Goal: Find contact information: Obtain details needed to contact an individual or organization

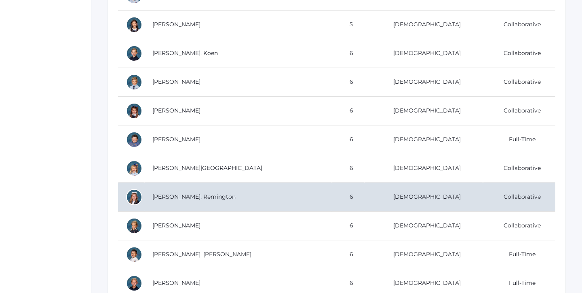
scroll to position [252, 0]
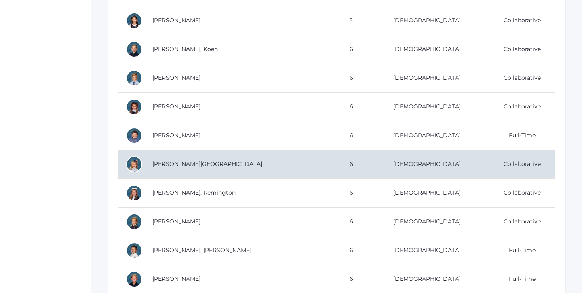
click at [222, 165] on td "[PERSON_NAME][GEOGRAPHIC_DATA]" at bounding box center [238, 164] width 188 height 29
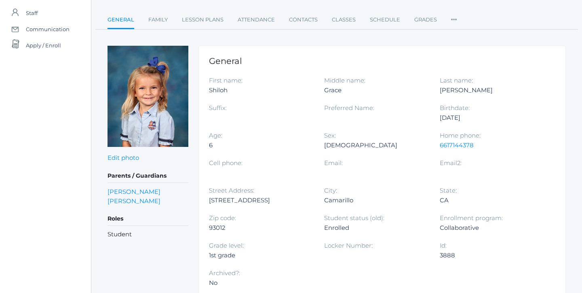
scroll to position [74, 0]
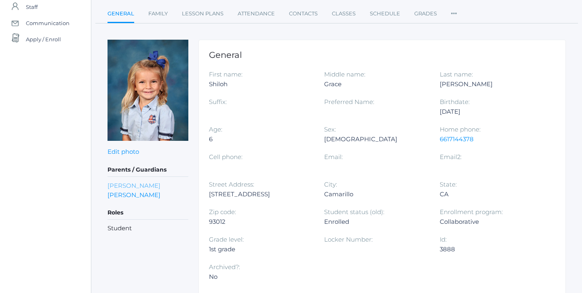
click at [144, 186] on link "[PERSON_NAME]" at bounding box center [134, 185] width 53 height 9
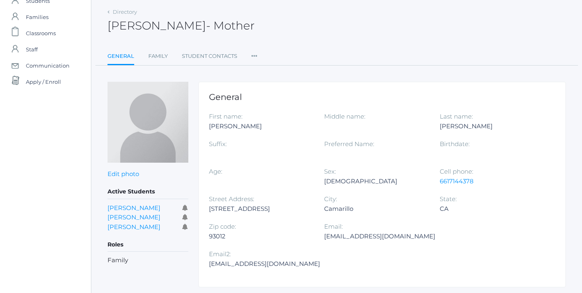
scroll to position [31, 0]
click at [378, 235] on div "[EMAIL_ADDRESS][DOMAIN_NAME]" at bounding box center [379, 237] width 111 height 10
copy div "[EMAIL_ADDRESS][DOMAIN_NAME]"
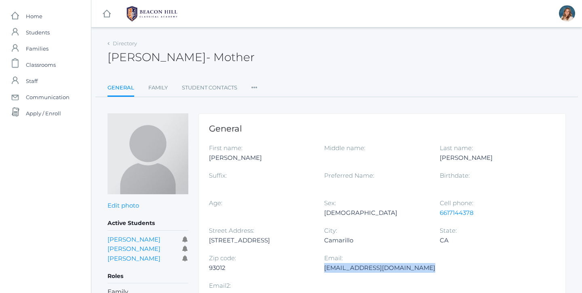
scroll to position [0, 0]
